Goal: Transaction & Acquisition: Download file/media

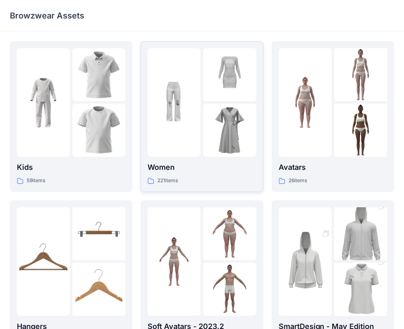
click at [196, 138] on div at bounding box center [174, 102] width 53 height 108
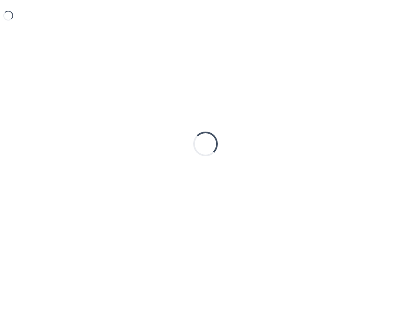
click at [196, 138] on div "Loading..." at bounding box center [205, 143] width 33 height 33
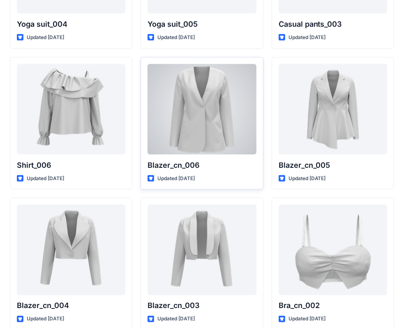
scroll to position [4806, 0]
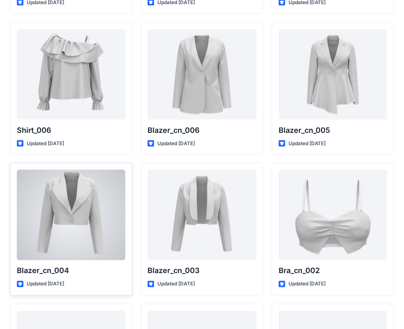
click at [90, 204] on div at bounding box center [71, 215] width 108 height 90
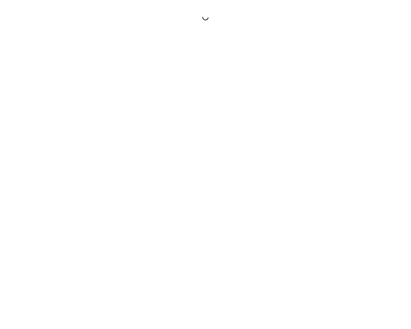
click at [90, 204] on div at bounding box center [205, 164] width 411 height 329
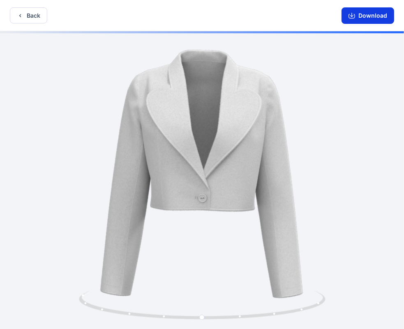
click at [344, 18] on button "Download" at bounding box center [368, 15] width 53 height 16
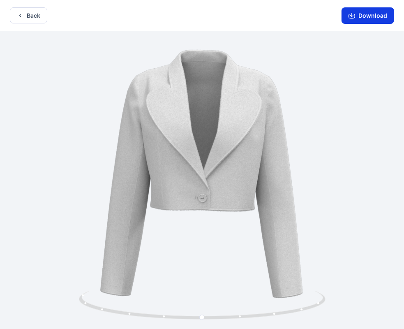
click at [365, 16] on button "Download" at bounding box center [368, 15] width 53 height 16
